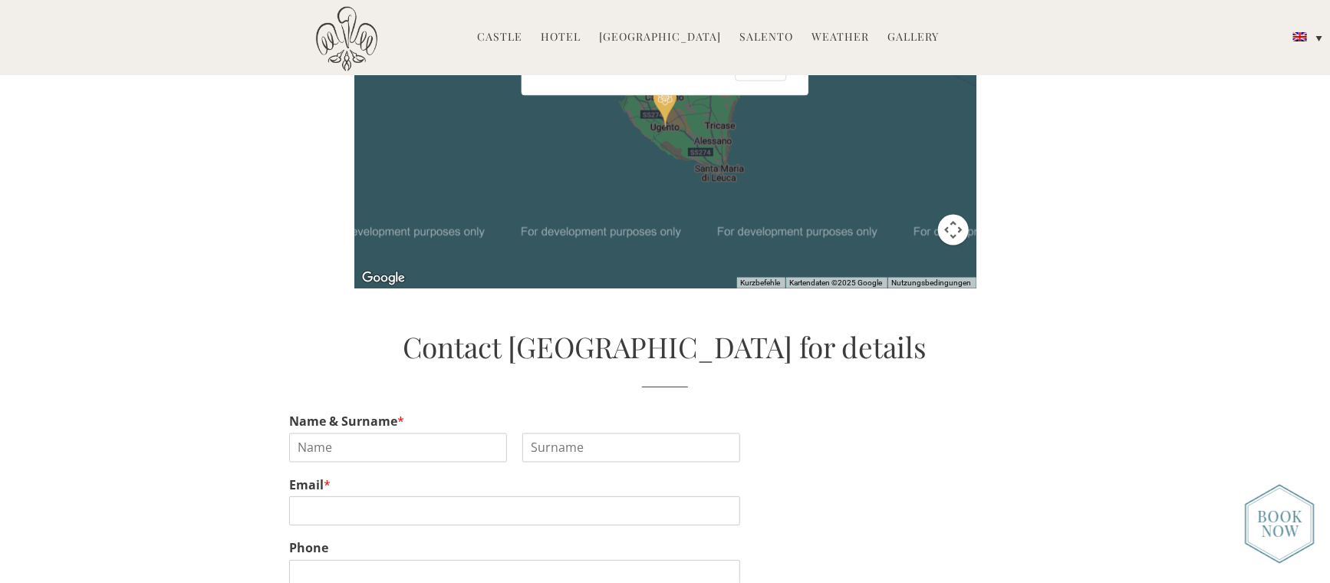
scroll to position [3110, 0]
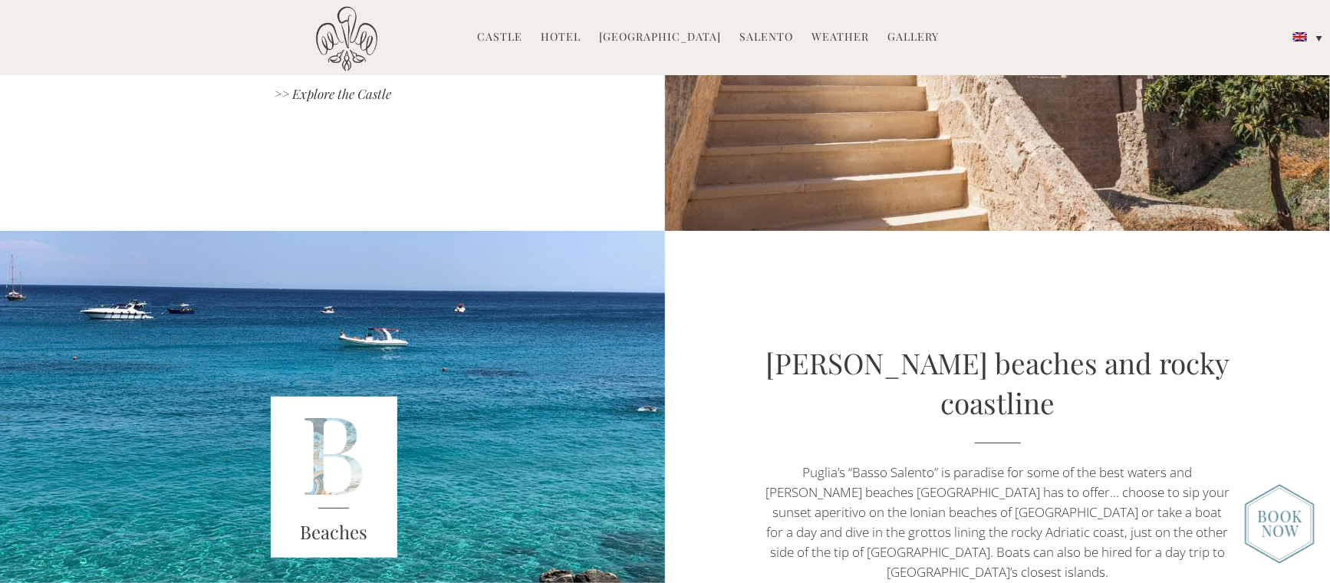
click at [551, 35] on link "Hotel" at bounding box center [561, 38] width 40 height 18
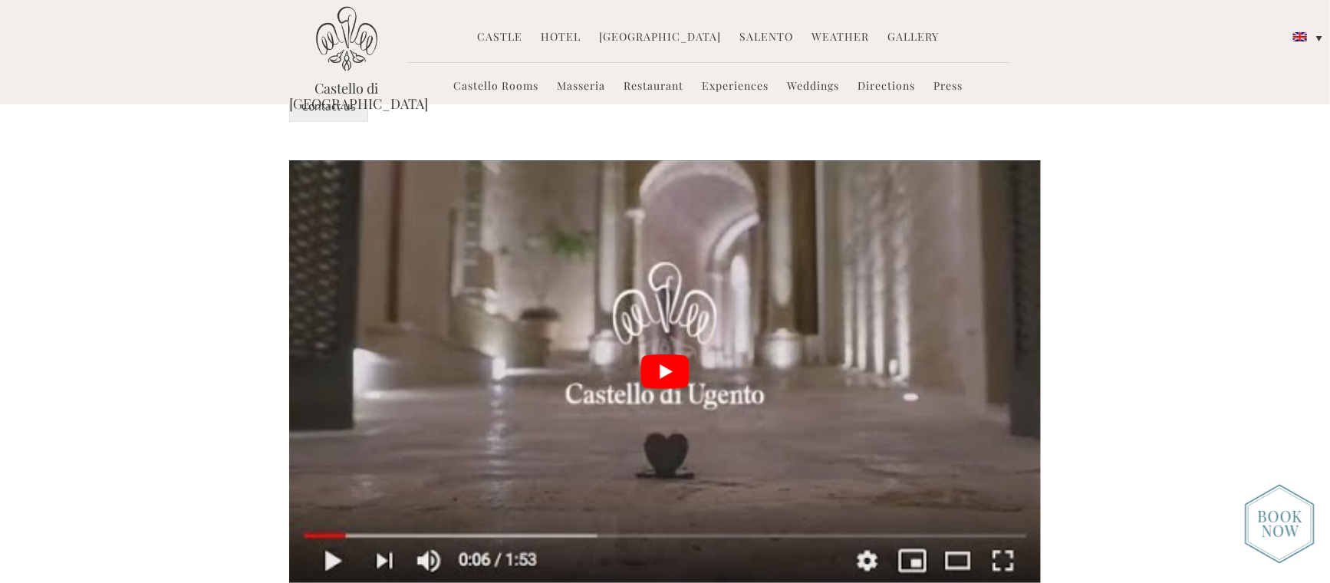
scroll to position [3819, 0]
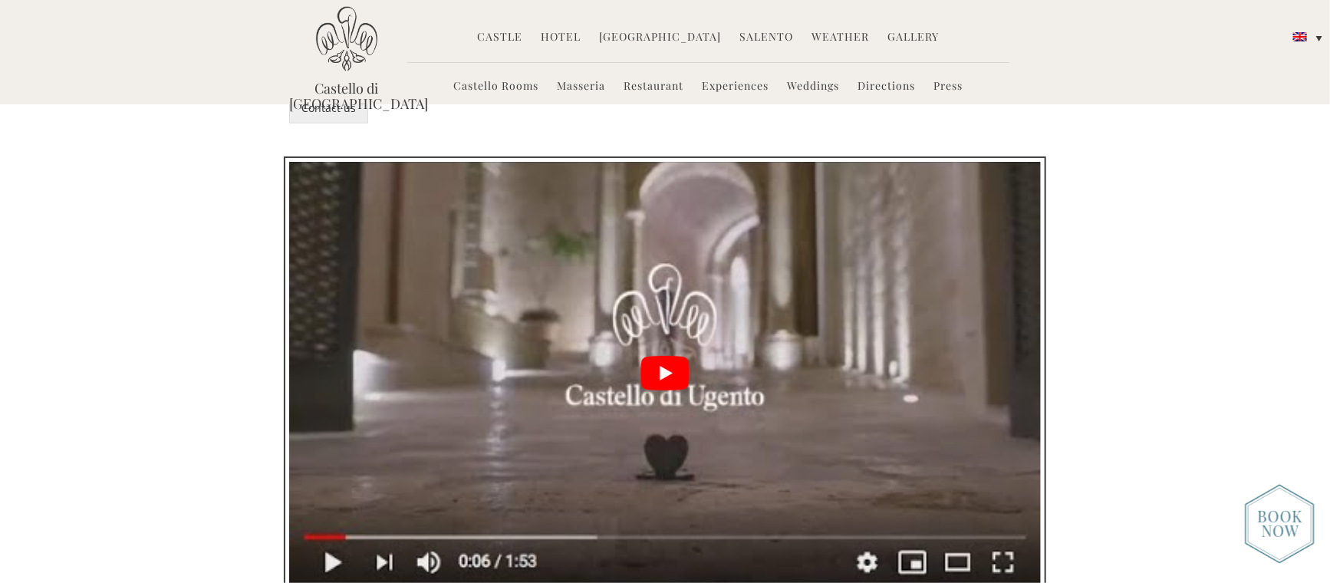
click at [660, 265] on button "play Youtube video" at bounding box center [665, 373] width 752 height 423
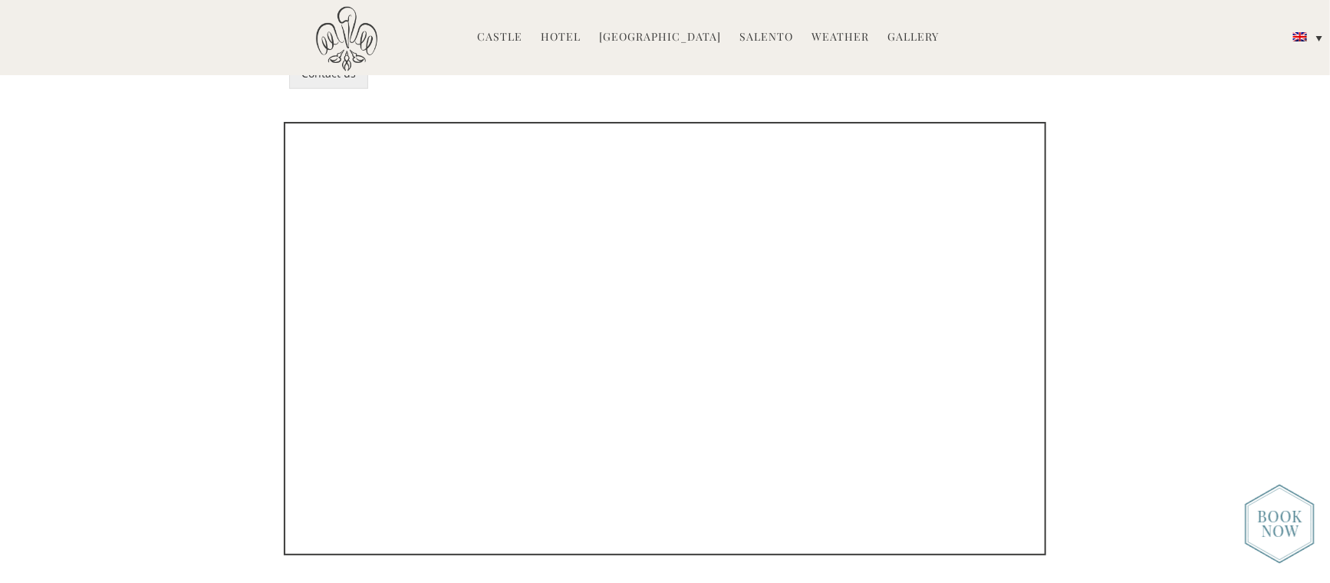
scroll to position [3828, 0]
